Goal: Information Seeking & Learning: Learn about a topic

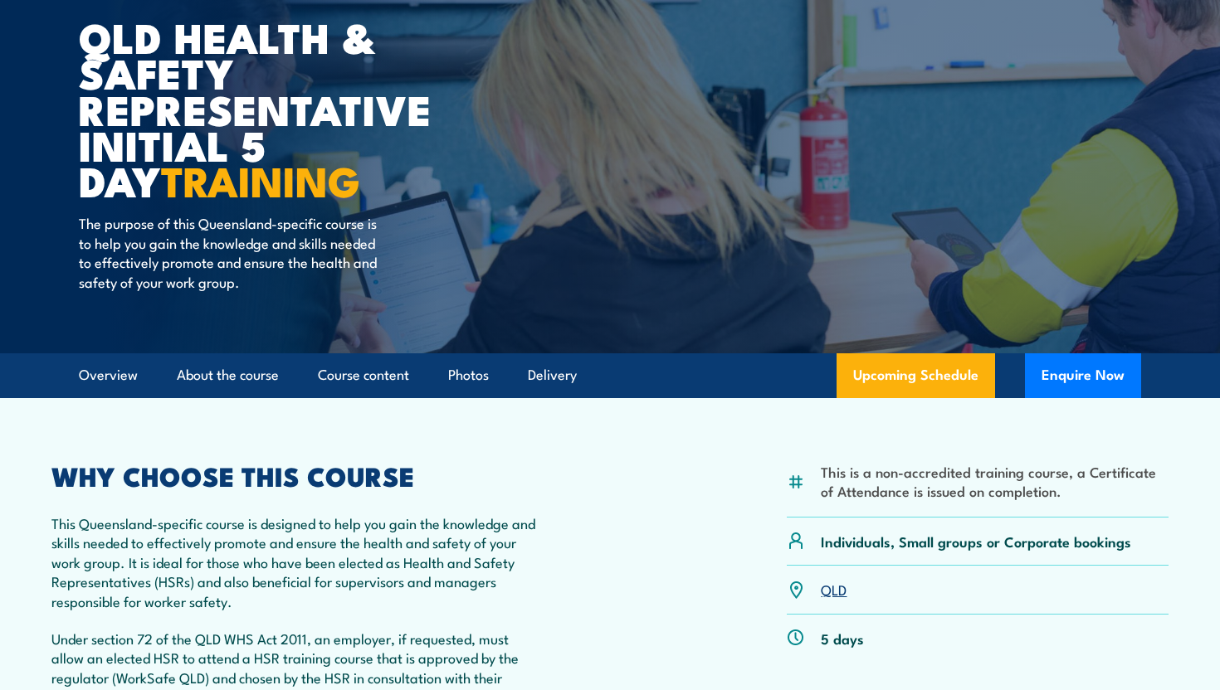
scroll to position [168, 0]
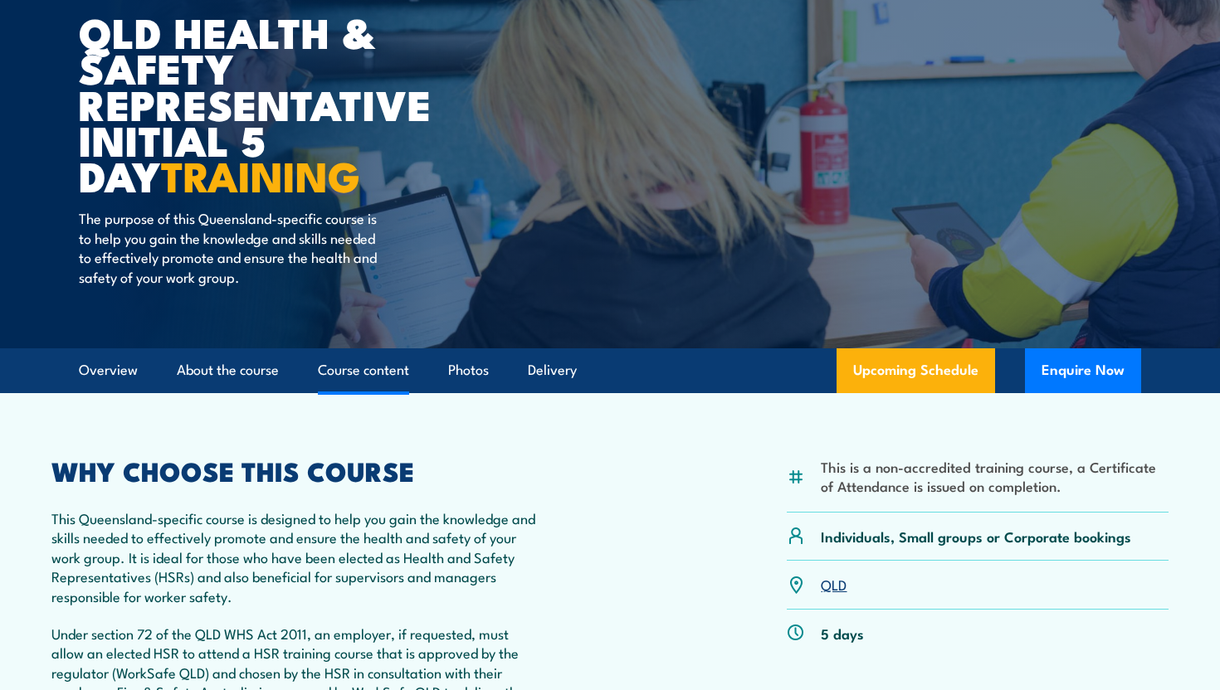
click at [368, 368] on link "Course content" at bounding box center [363, 370] width 91 height 44
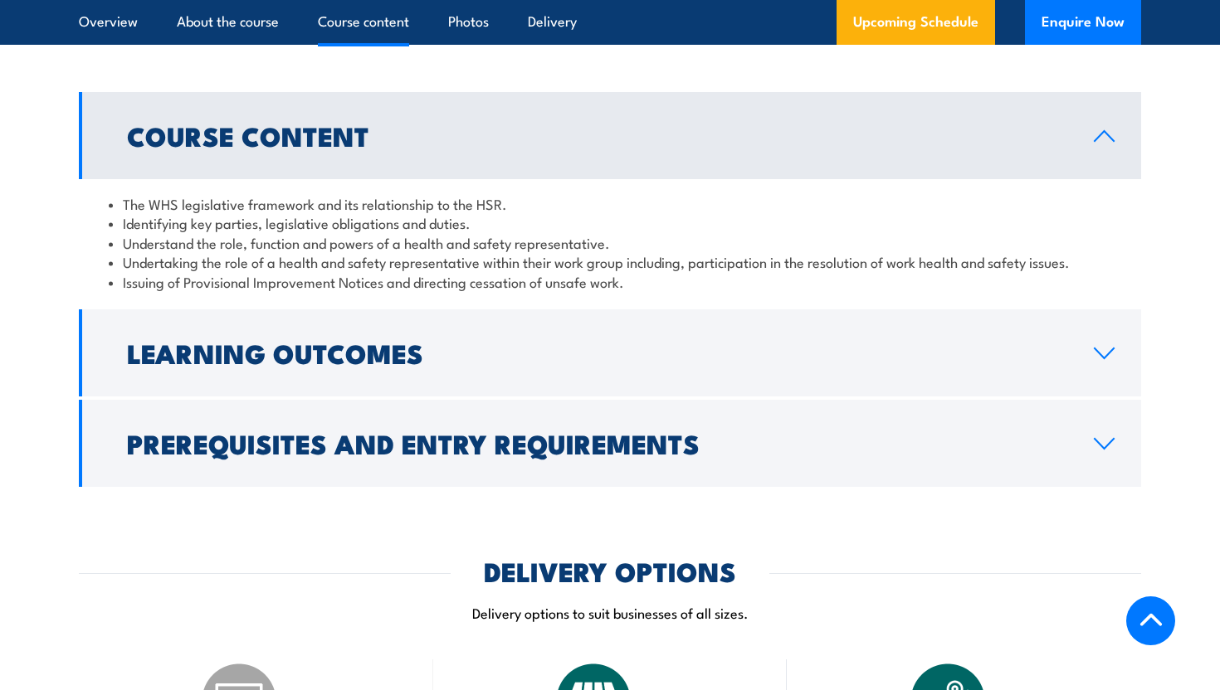
scroll to position [1730, 0]
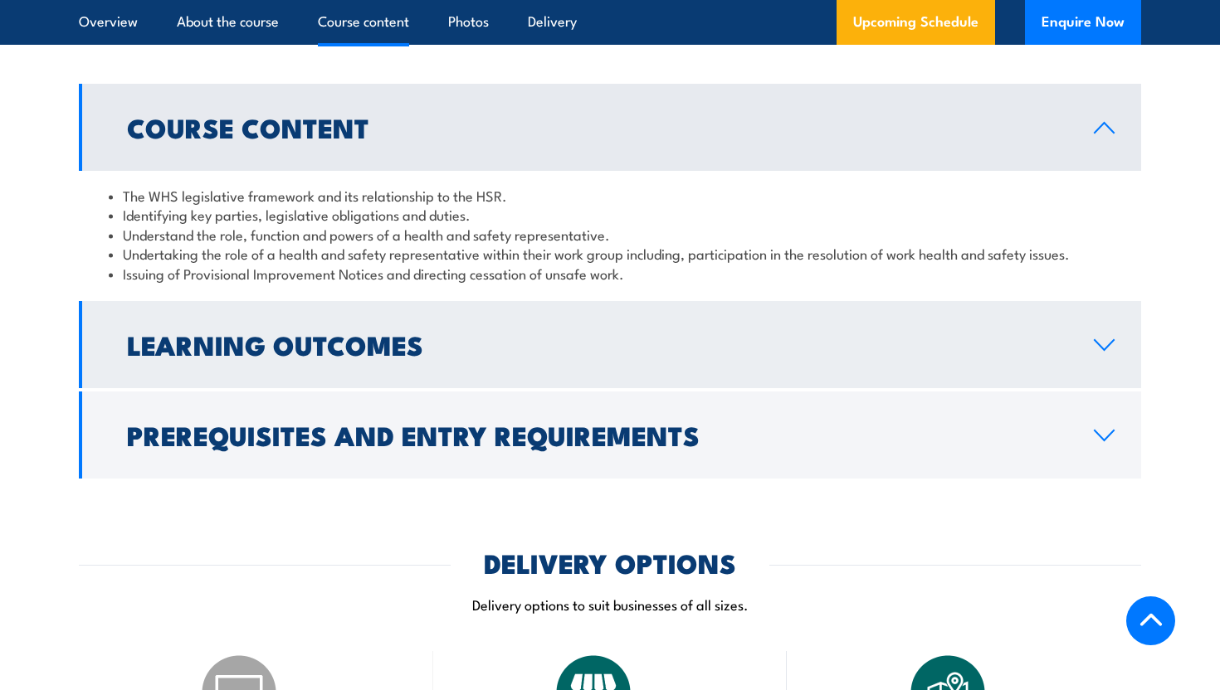
click at [285, 356] on h2 "Learning Outcomes" at bounding box center [597, 344] width 940 height 23
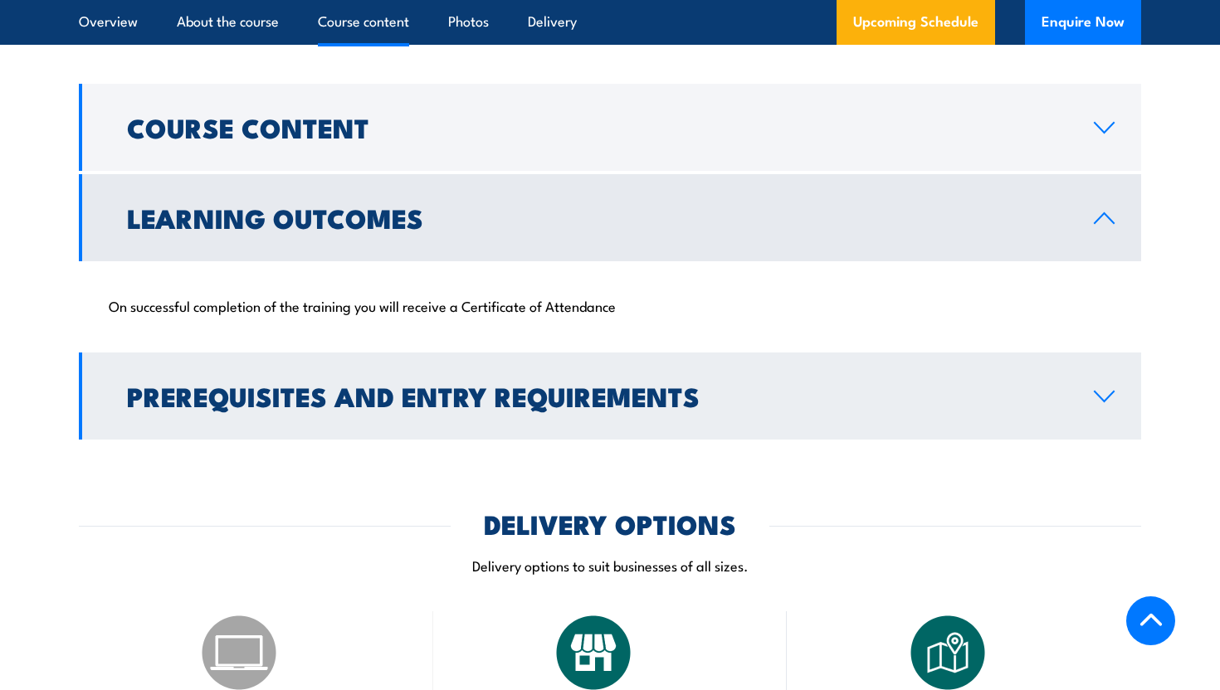
click at [315, 407] on h2 "Prerequisites and Entry Requirements" at bounding box center [597, 395] width 940 height 23
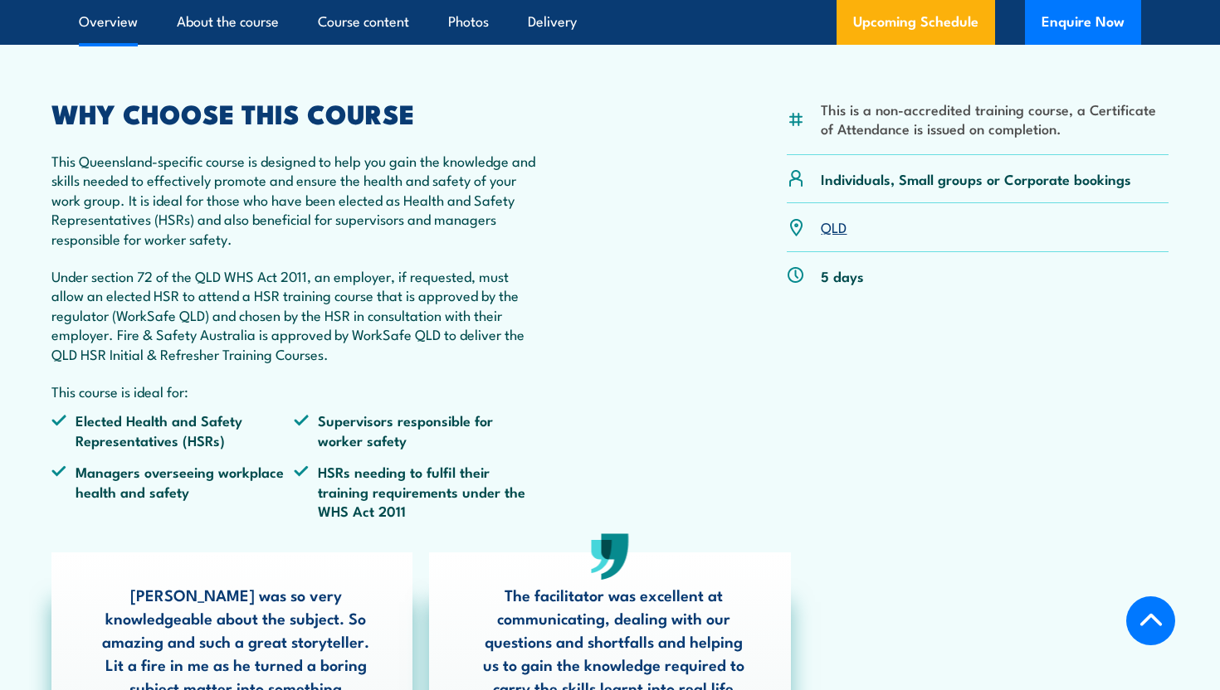
scroll to position [0, 0]
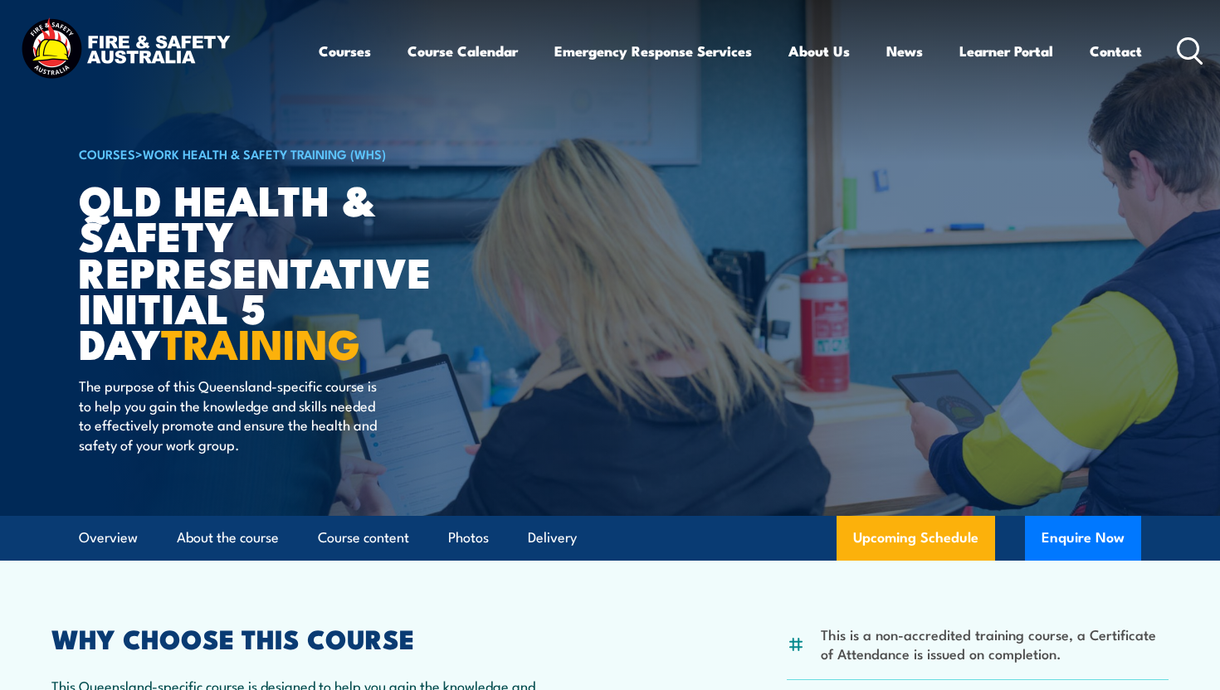
click at [1192, 62] on icon at bounding box center [1190, 50] width 27 height 27
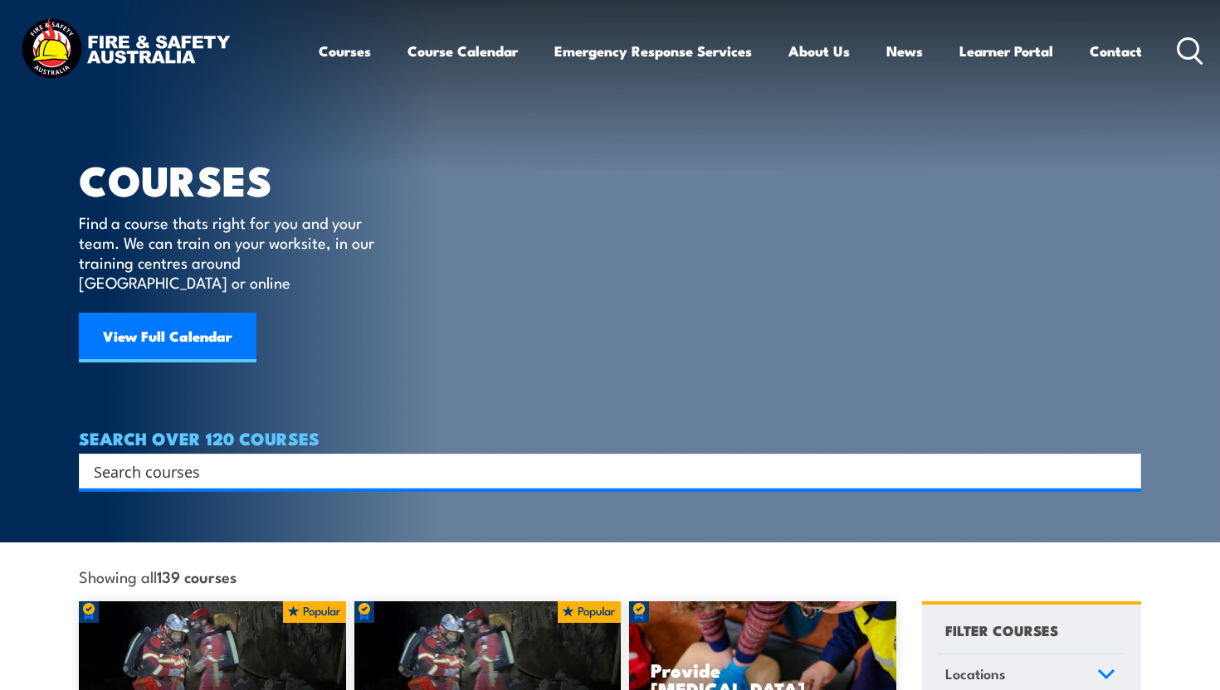
click at [572, 459] on input "Search input" at bounding box center [599, 471] width 1011 height 25
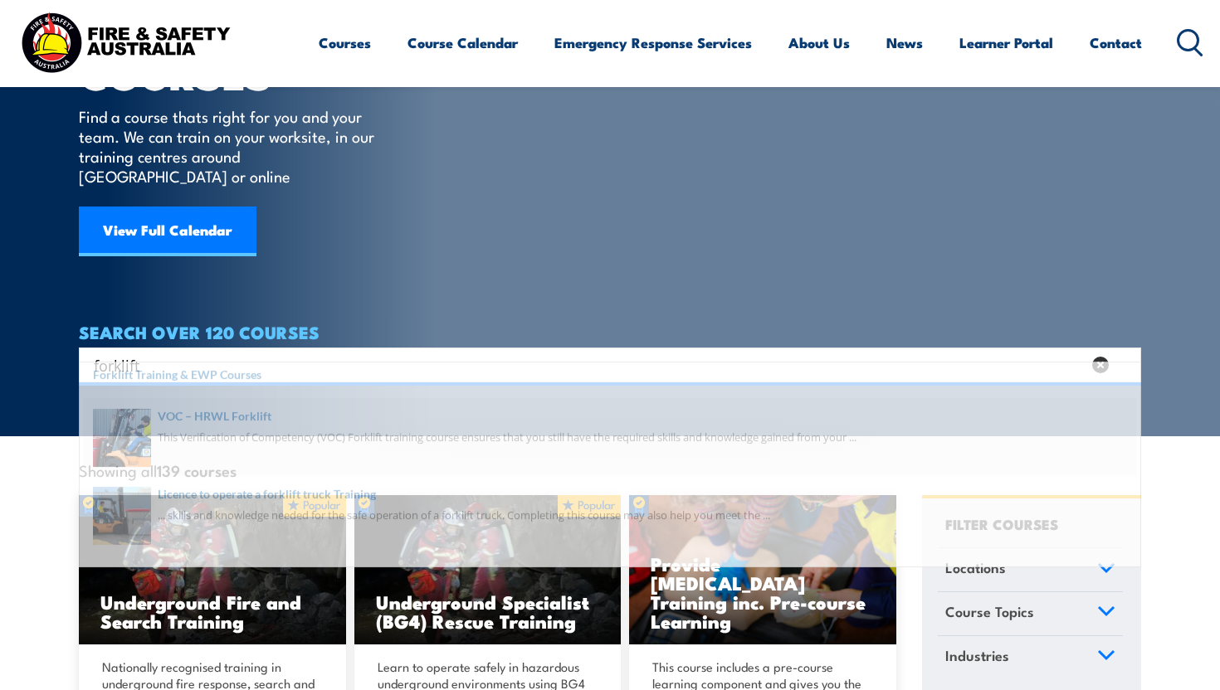
scroll to position [121, 0]
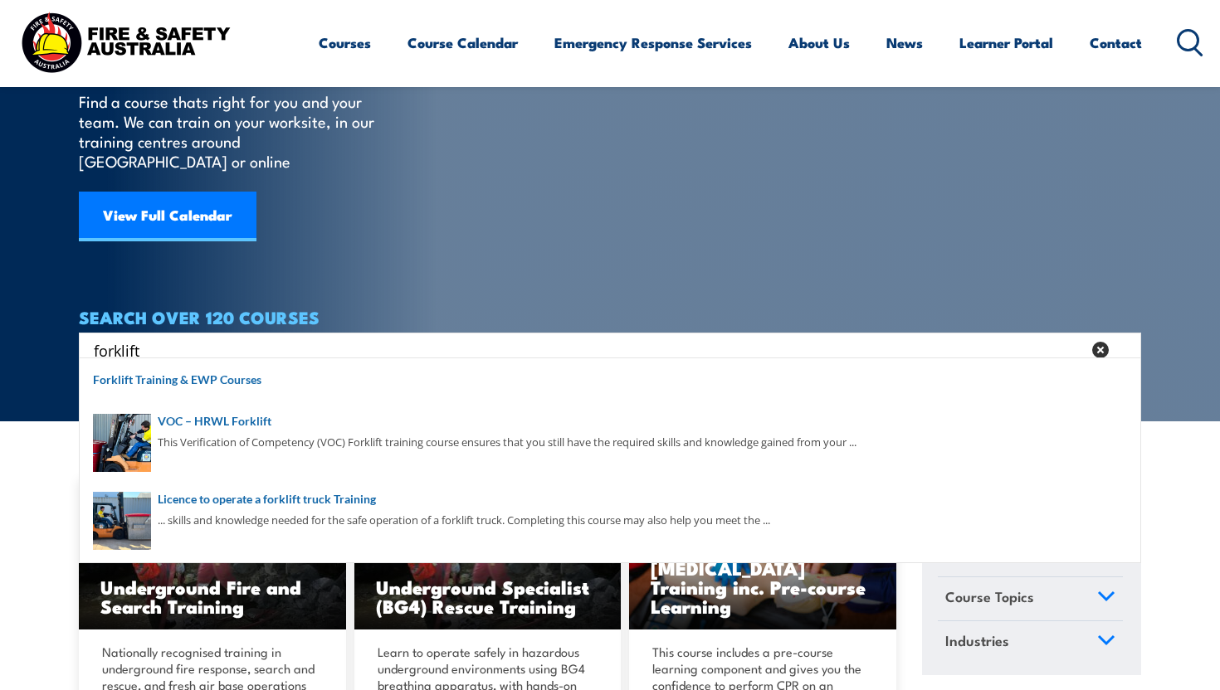
type input "forklift"
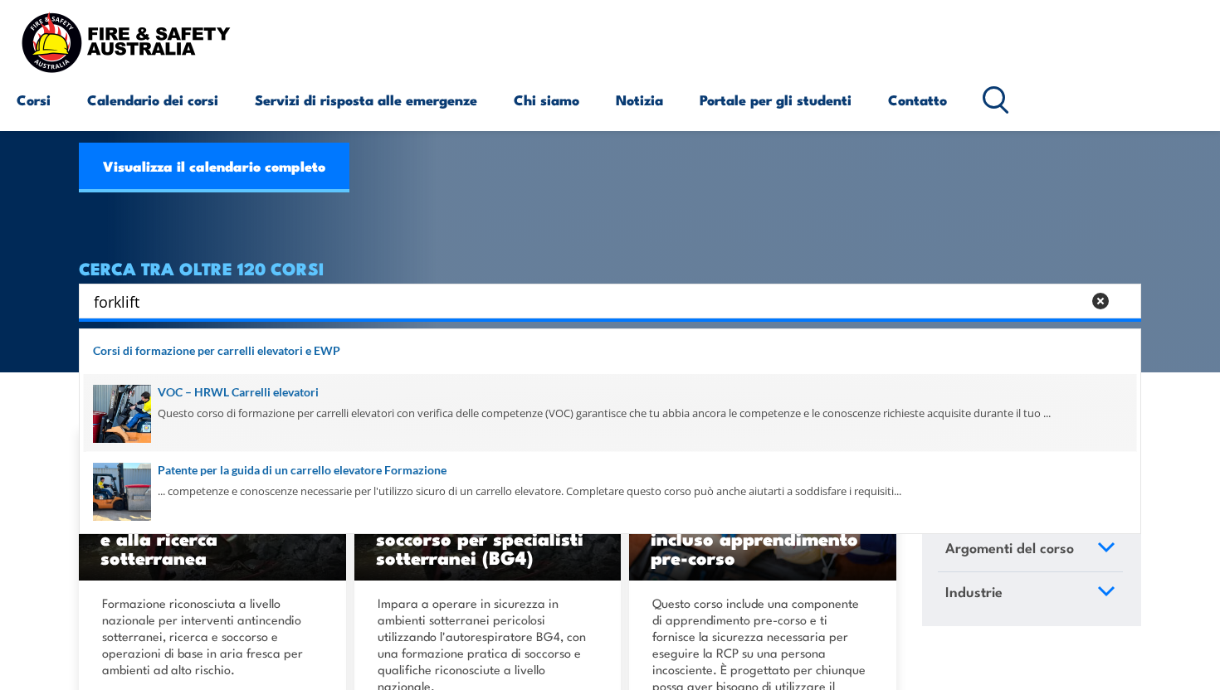
scroll to position [171, 0]
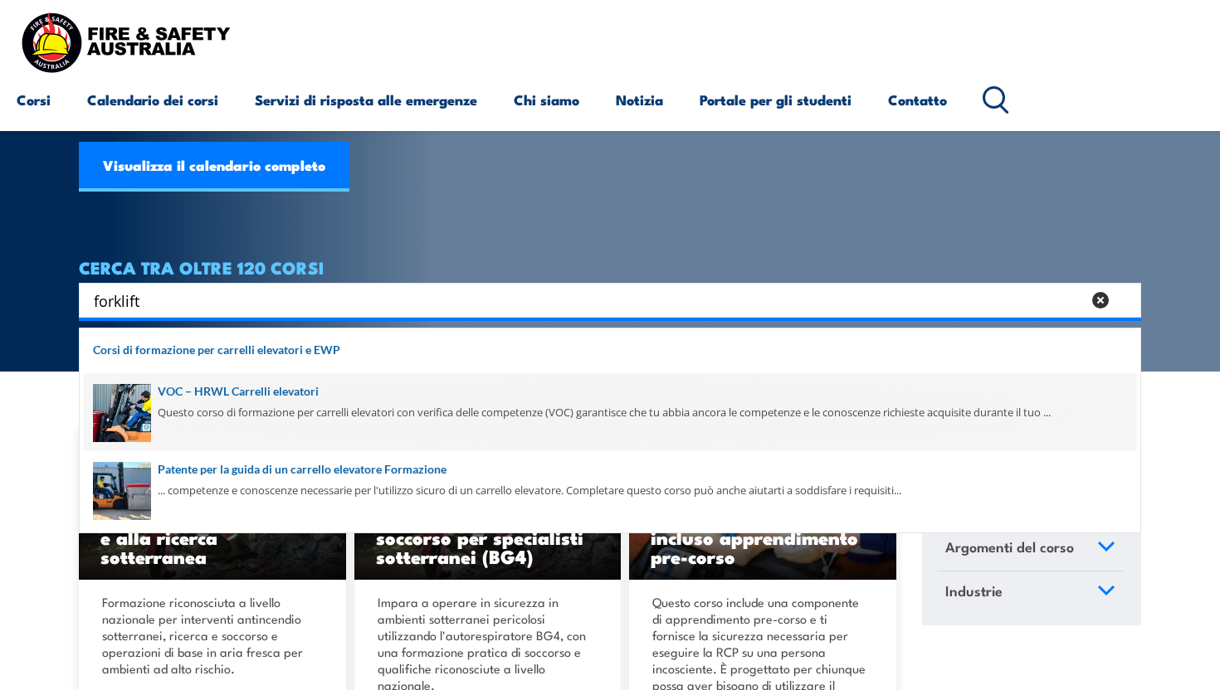
click at [664, 392] on span at bounding box center [610, 412] width 1052 height 78
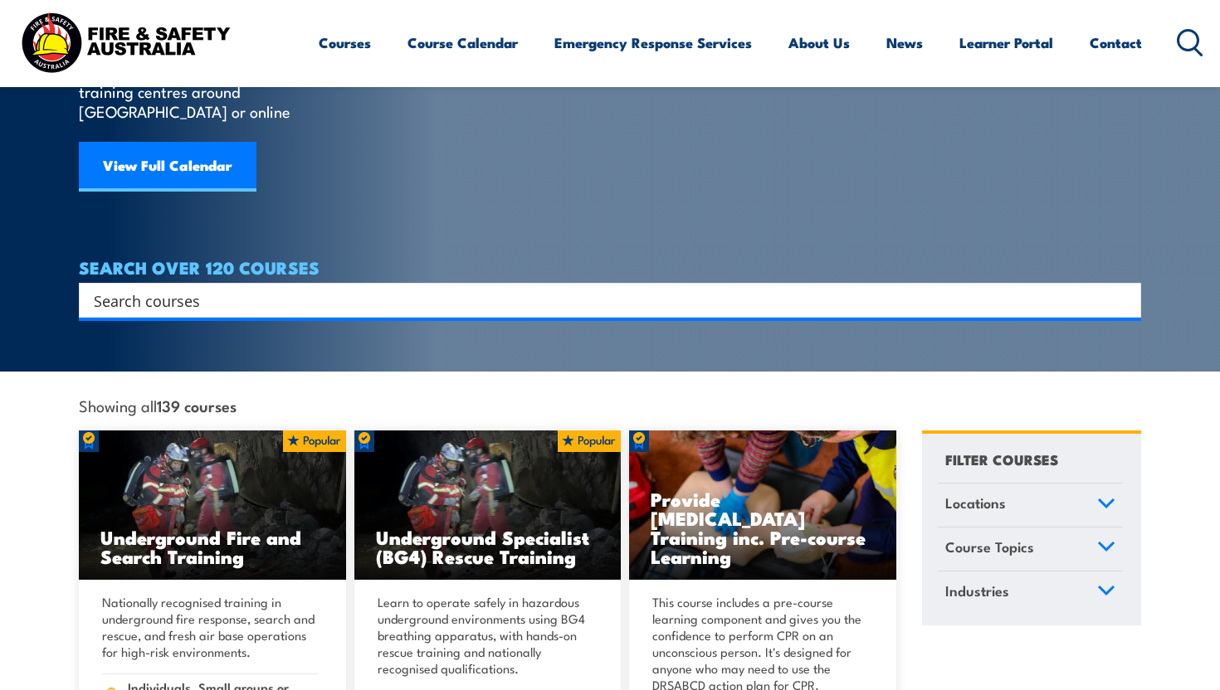
scroll to position [171, 0]
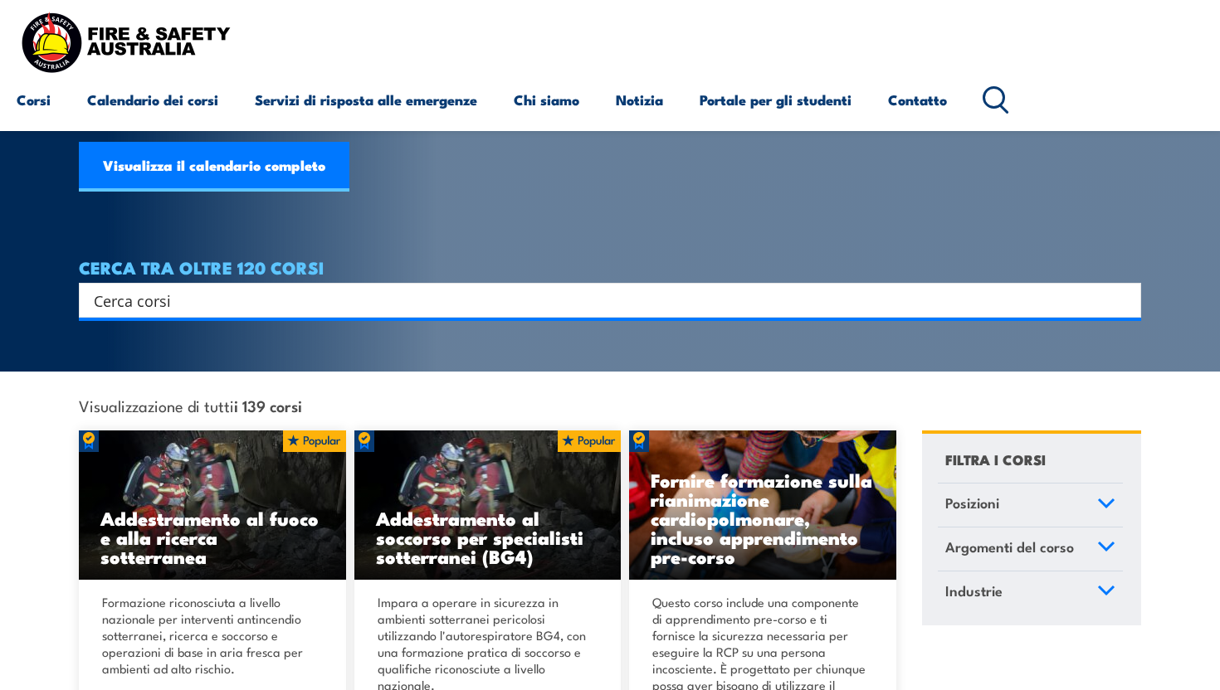
click at [330, 286] on div "Search" at bounding box center [610, 300] width 1062 height 35
click at [336, 300] on input "Input di ricerca" at bounding box center [599, 300] width 1011 height 25
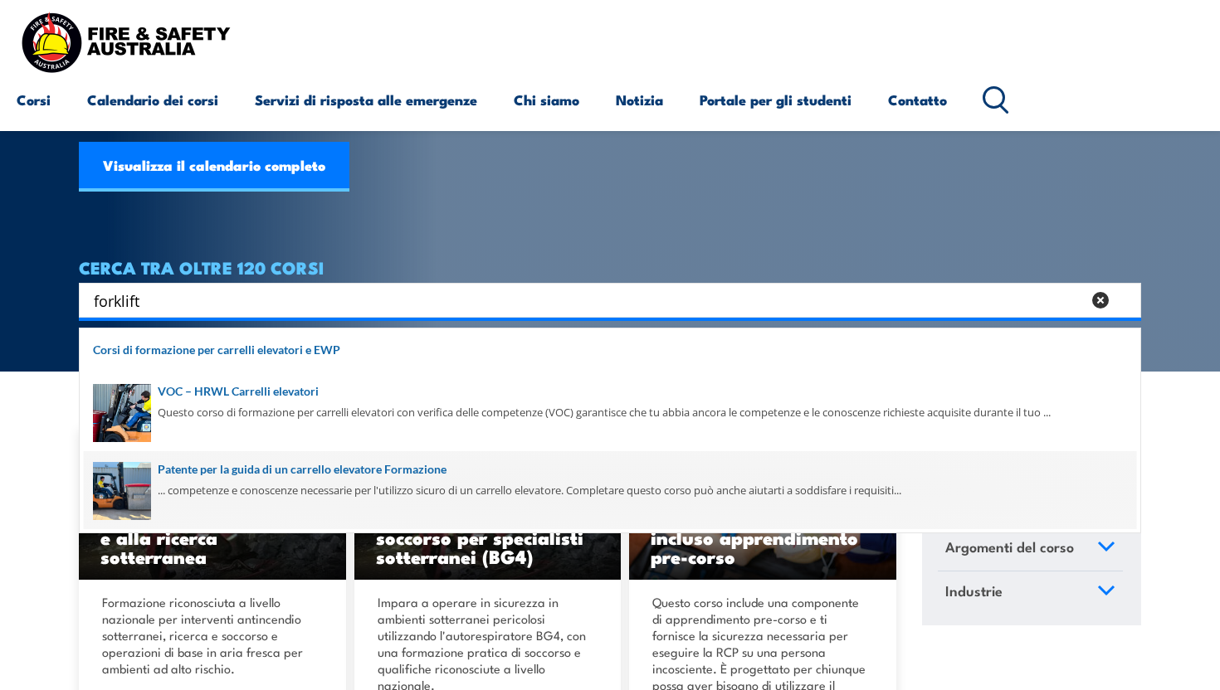
type input "forklift"
click at [288, 486] on span at bounding box center [610, 490] width 1052 height 78
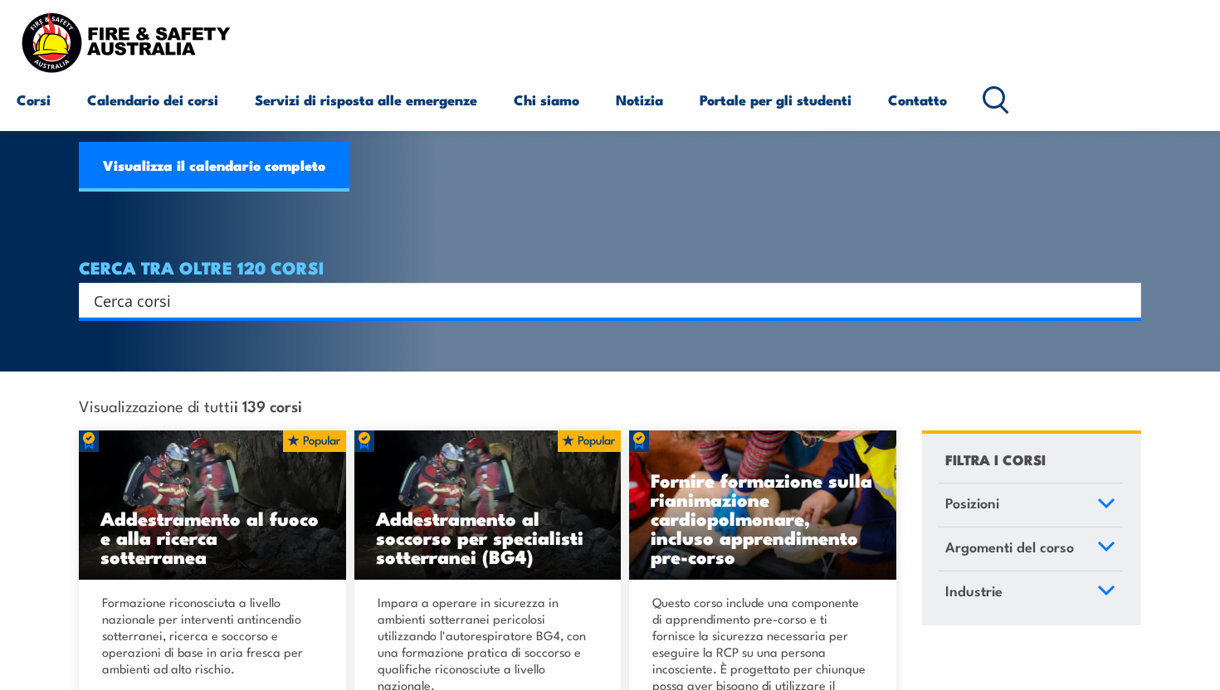
click at [358, 298] on input "Input di ricerca" at bounding box center [599, 300] width 1011 height 25
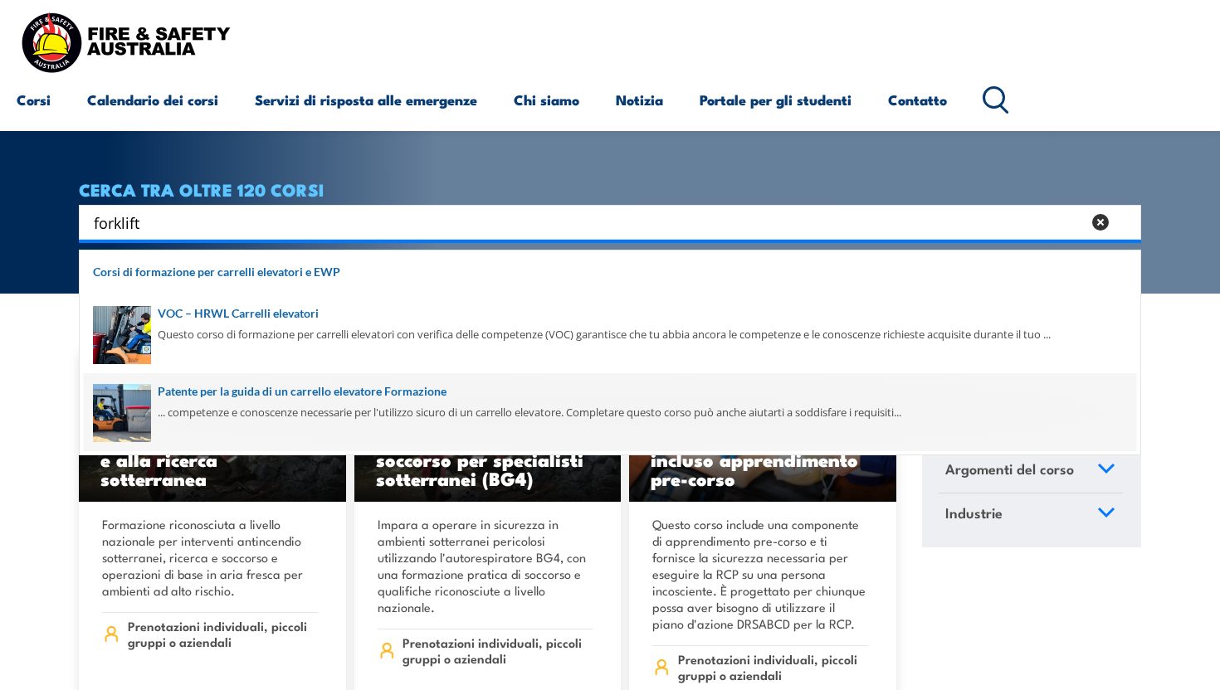
scroll to position [234, 0]
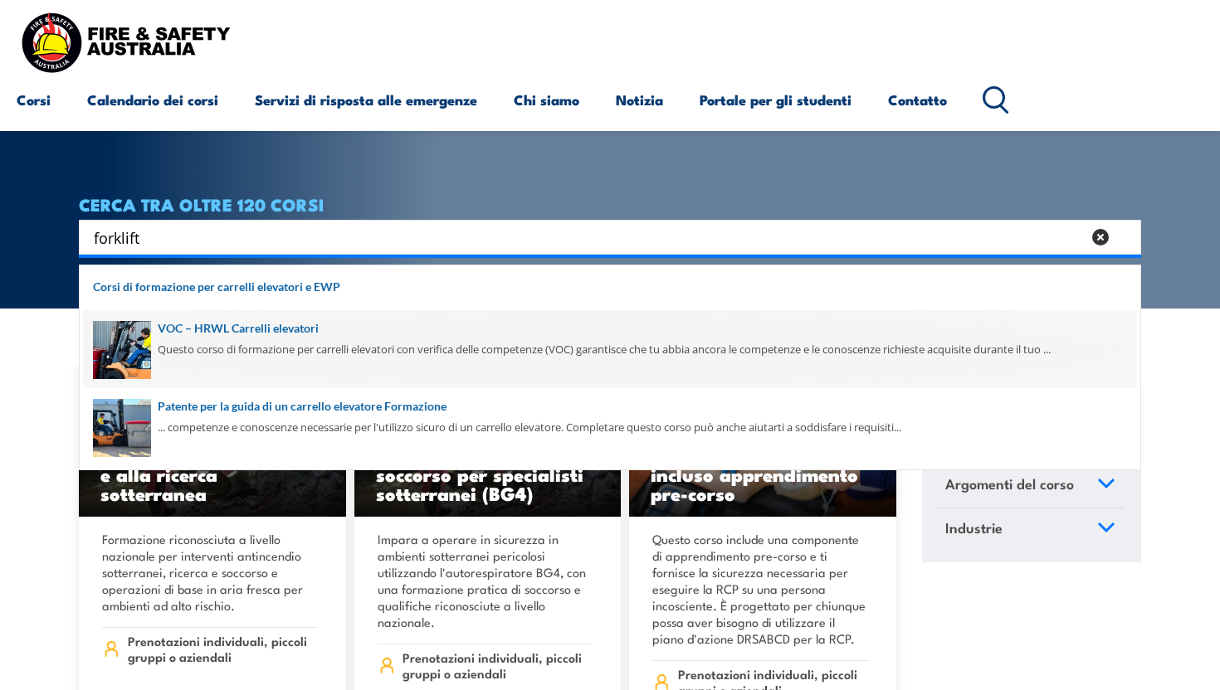
type input "forklift"
click at [278, 335] on span at bounding box center [610, 349] width 1052 height 78
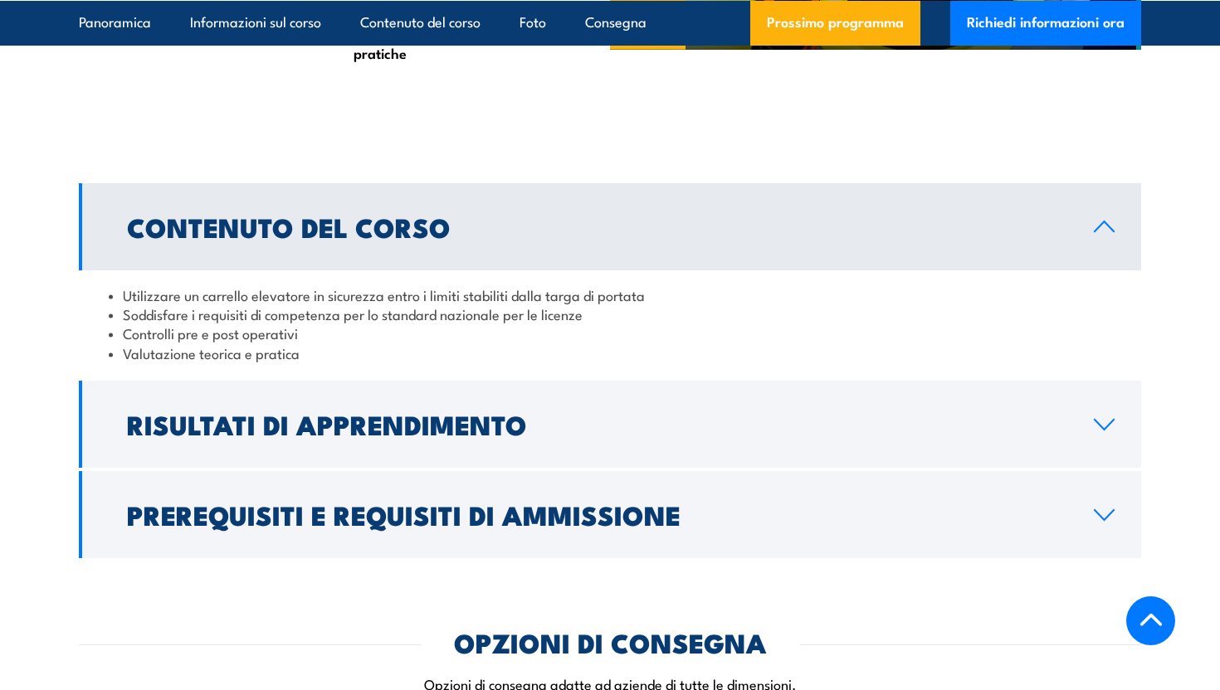
scroll to position [1429, 0]
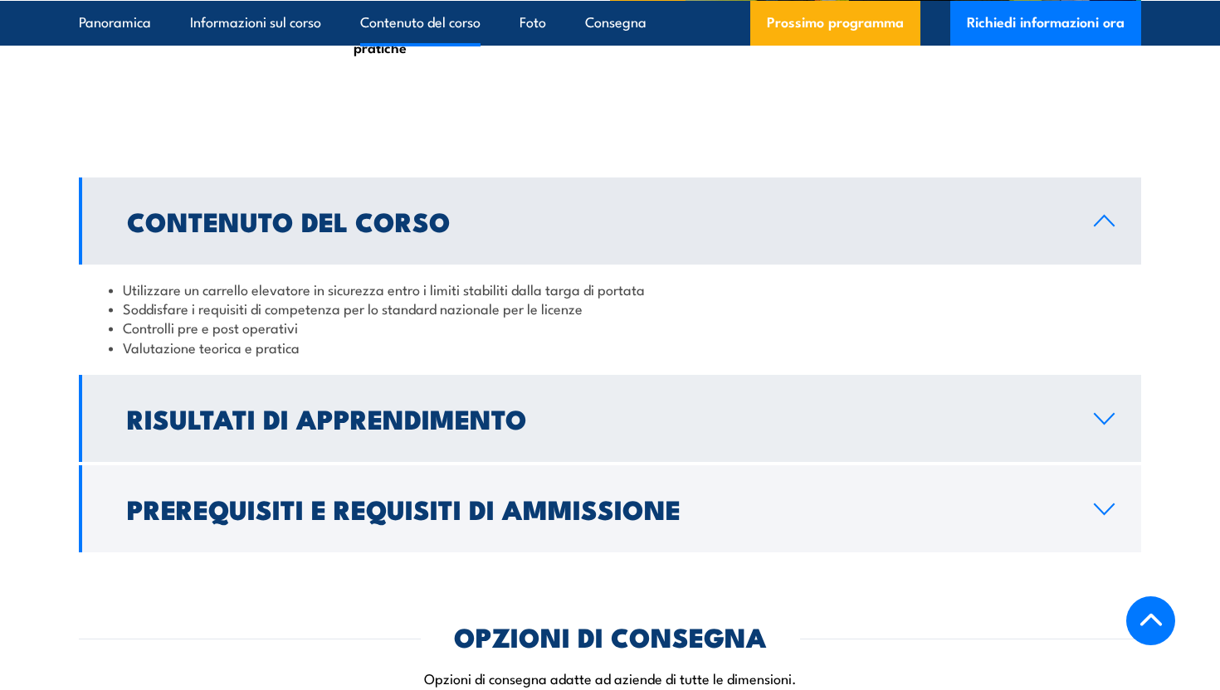
click at [380, 434] on font "Risultati di apprendimento" at bounding box center [327, 417] width 400 height 41
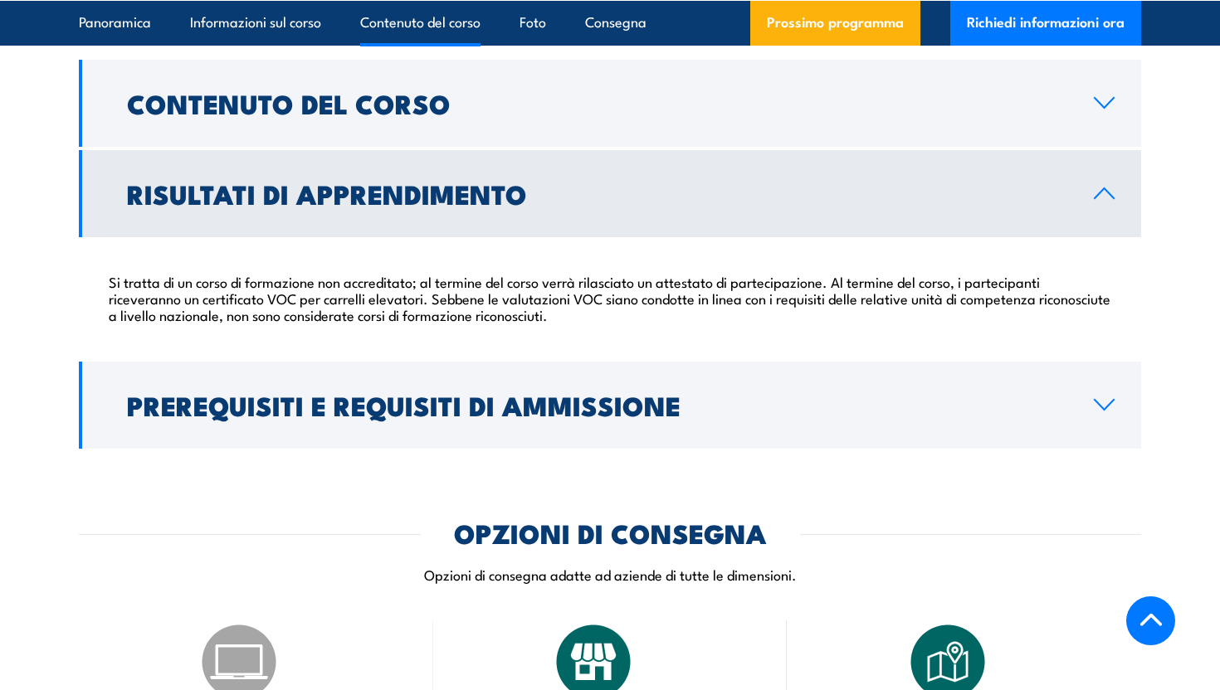
scroll to position [1550, 0]
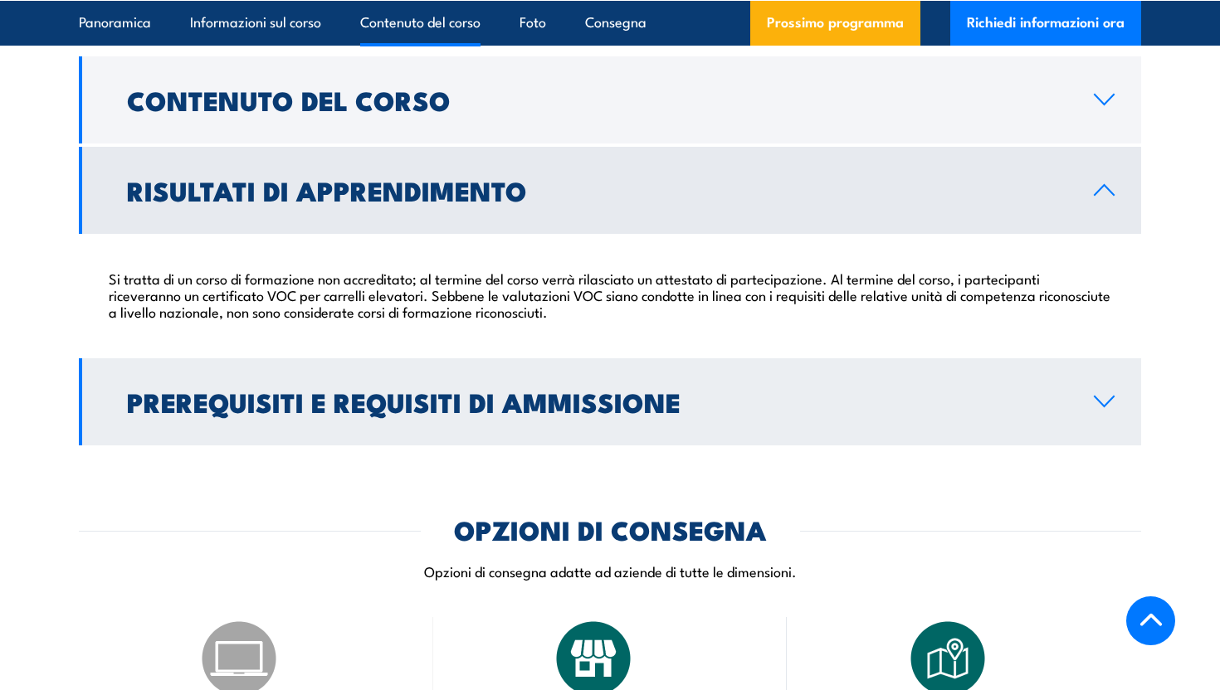
click at [552, 422] on font "Prerequisiti e requisiti di ammissione" at bounding box center [403, 401] width 553 height 41
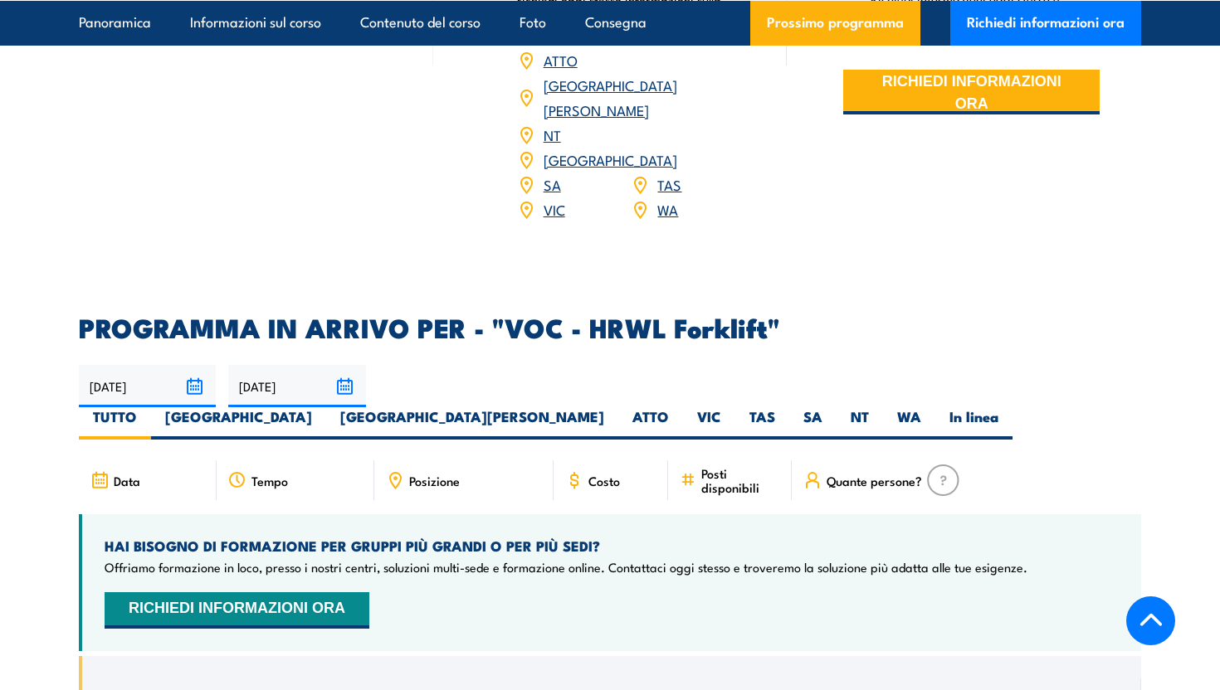
scroll to position [2630, 0]
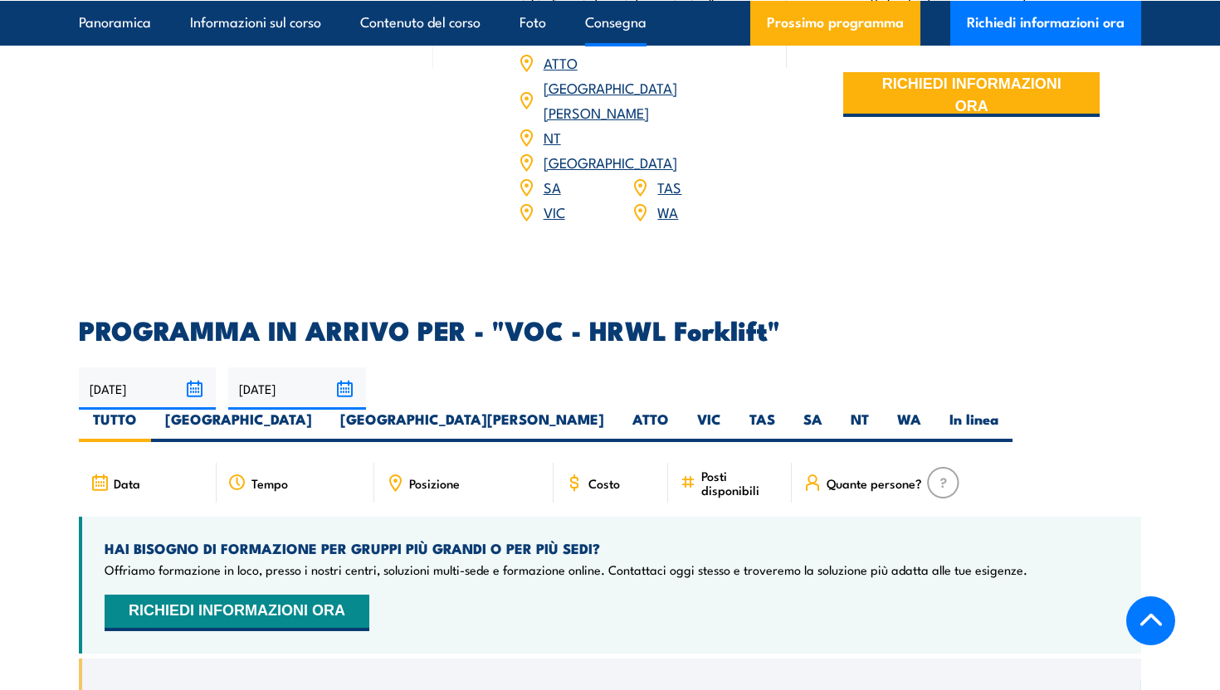
click at [597, 474] on font "Costo" at bounding box center [604, 483] width 32 height 18
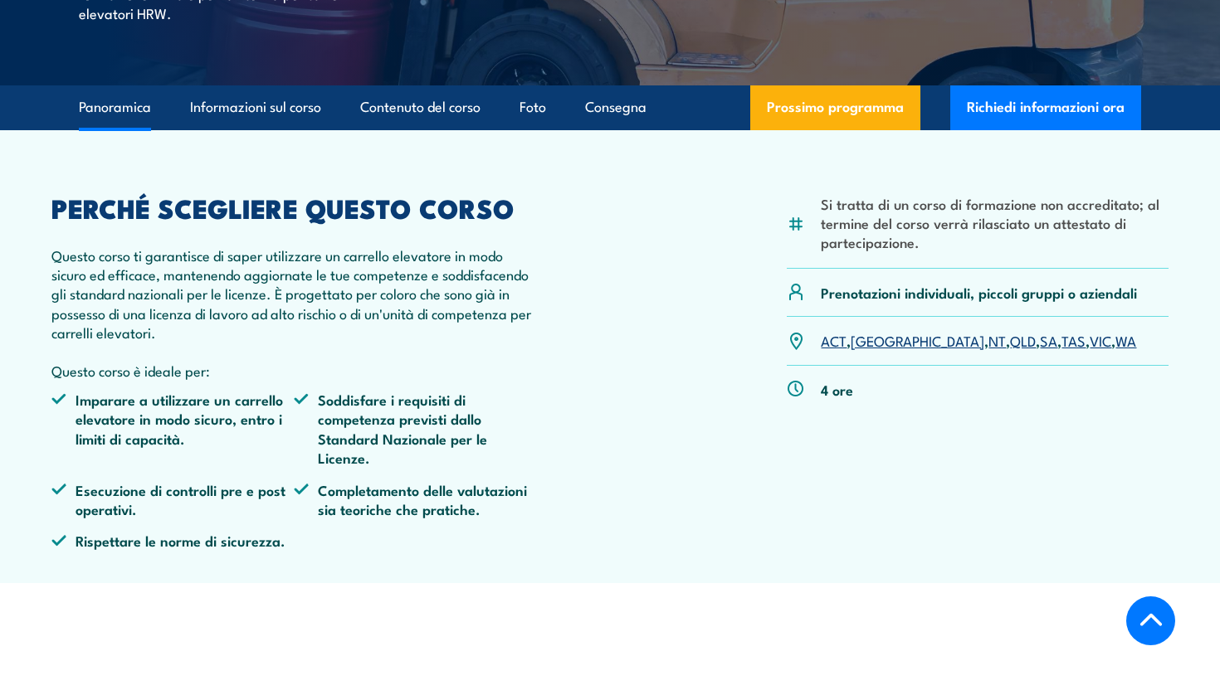
scroll to position [0, 0]
